Goal: Information Seeking & Learning: Compare options

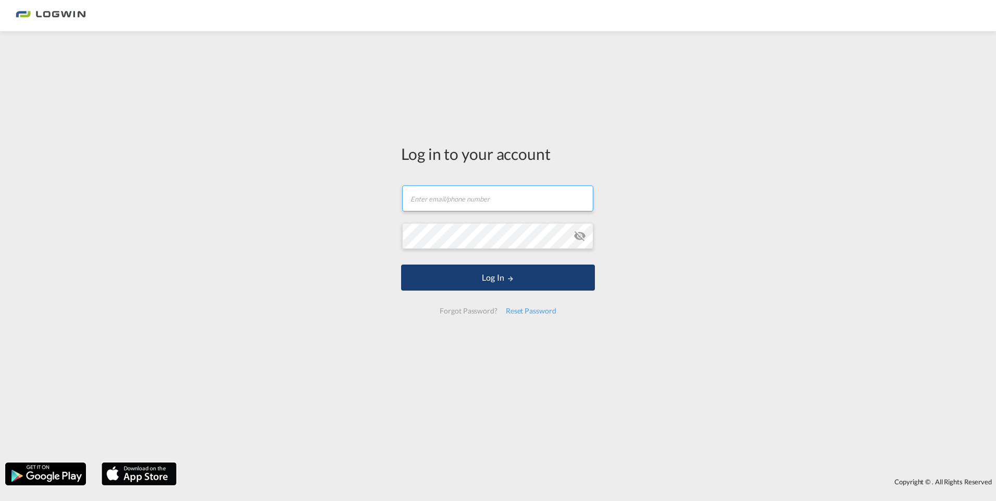
type input "[PERSON_NAME][EMAIL_ADDRESS][PERSON_NAME][DOMAIN_NAME]"
click at [487, 279] on button "Log In" at bounding box center [498, 278] width 194 height 26
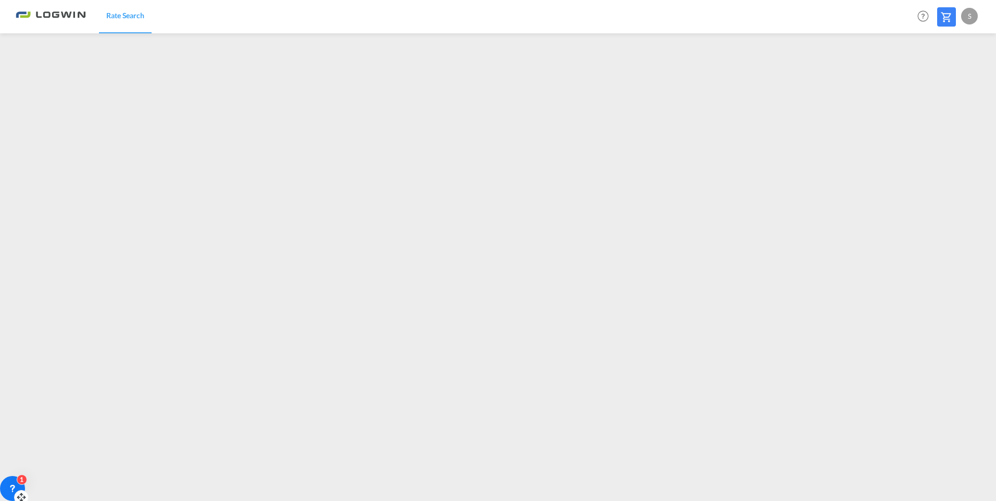
click at [11, 480] on div "1" at bounding box center [12, 488] width 25 height 25
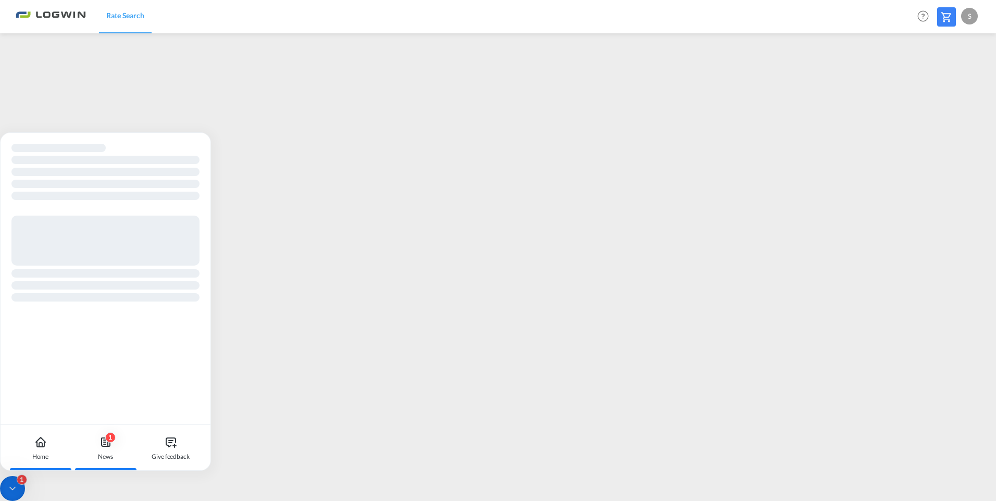
click at [104, 445] on icon at bounding box center [105, 442] width 13 height 13
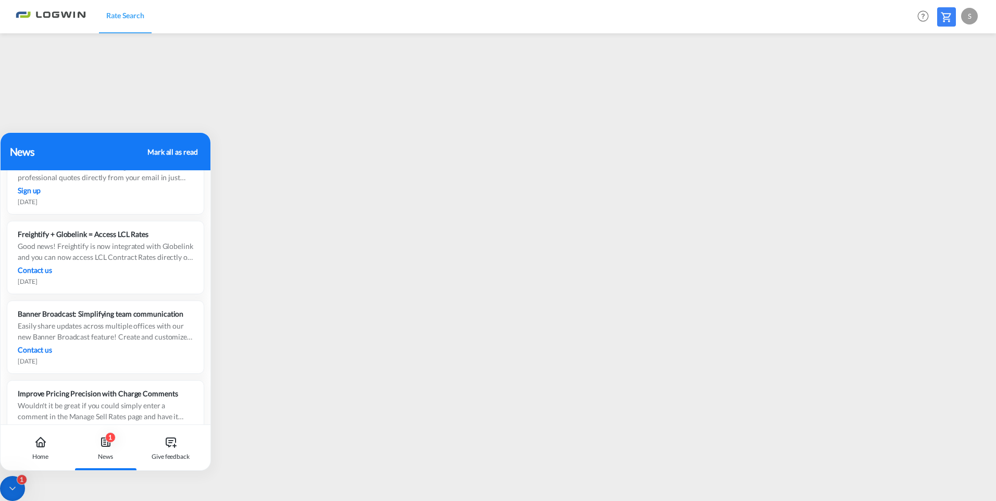
scroll to position [729, 0]
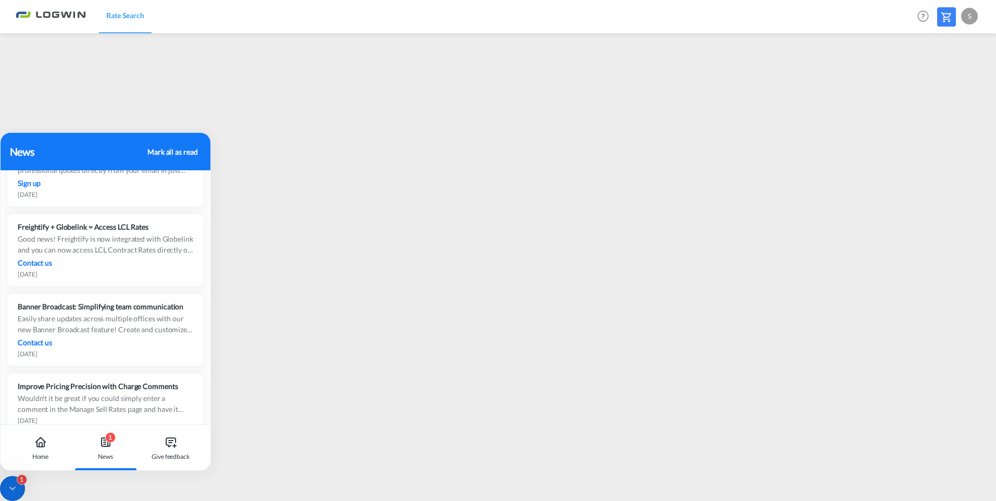
click at [169, 153] on div "Mark all as read" at bounding box center [172, 151] width 50 height 11
click at [9, 485] on icon at bounding box center [12, 488] width 10 height 10
